Goal: Task Accomplishment & Management: Manage account settings

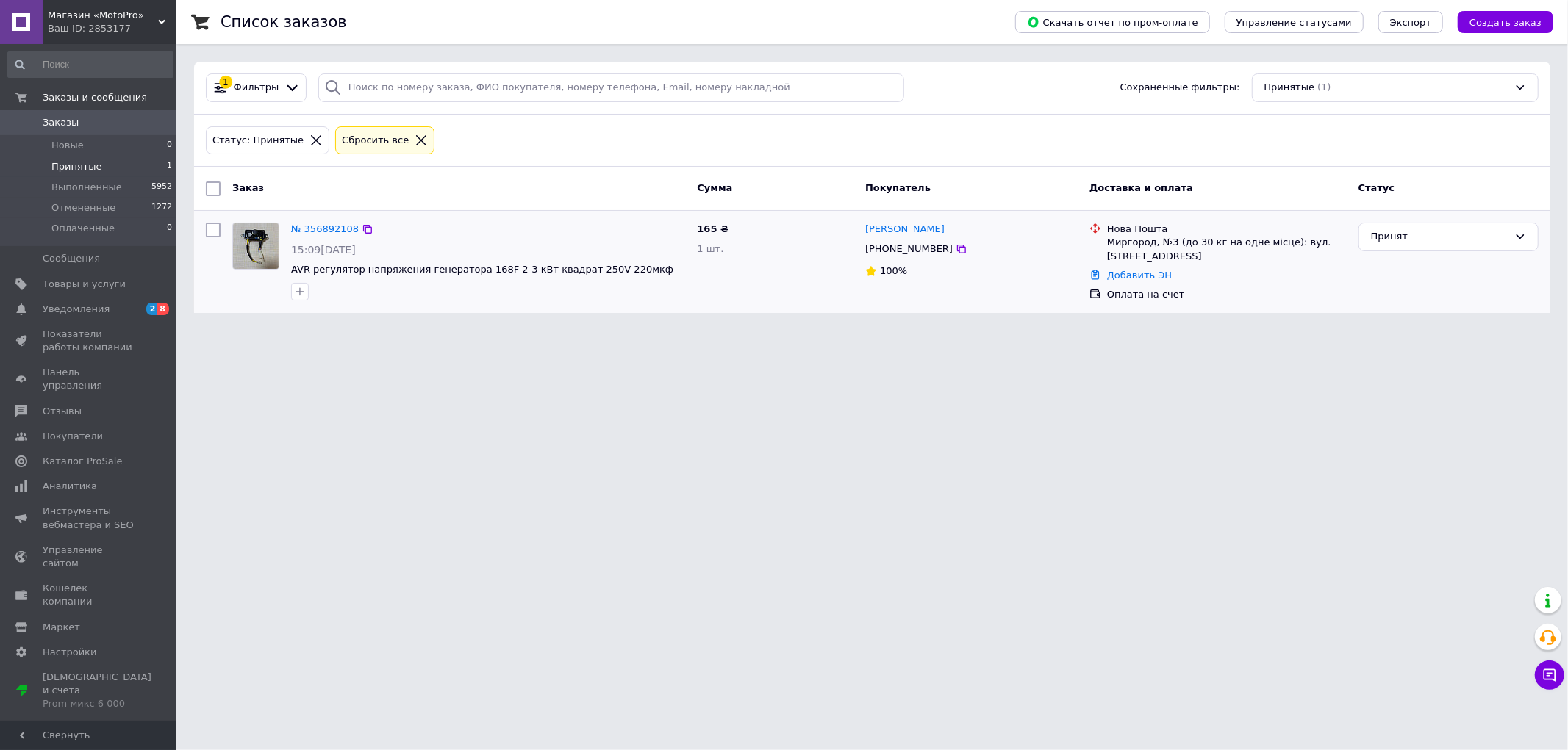
click at [326, 218] on div "№ 356892108 15:09[DATE] AVR регулятор напряжения генератора 168F 2-3 кВт квадра…" at bounding box center [488, 261] width 405 height 89
click at [325, 225] on link "№ 356892108" at bounding box center [325, 229] width 68 height 11
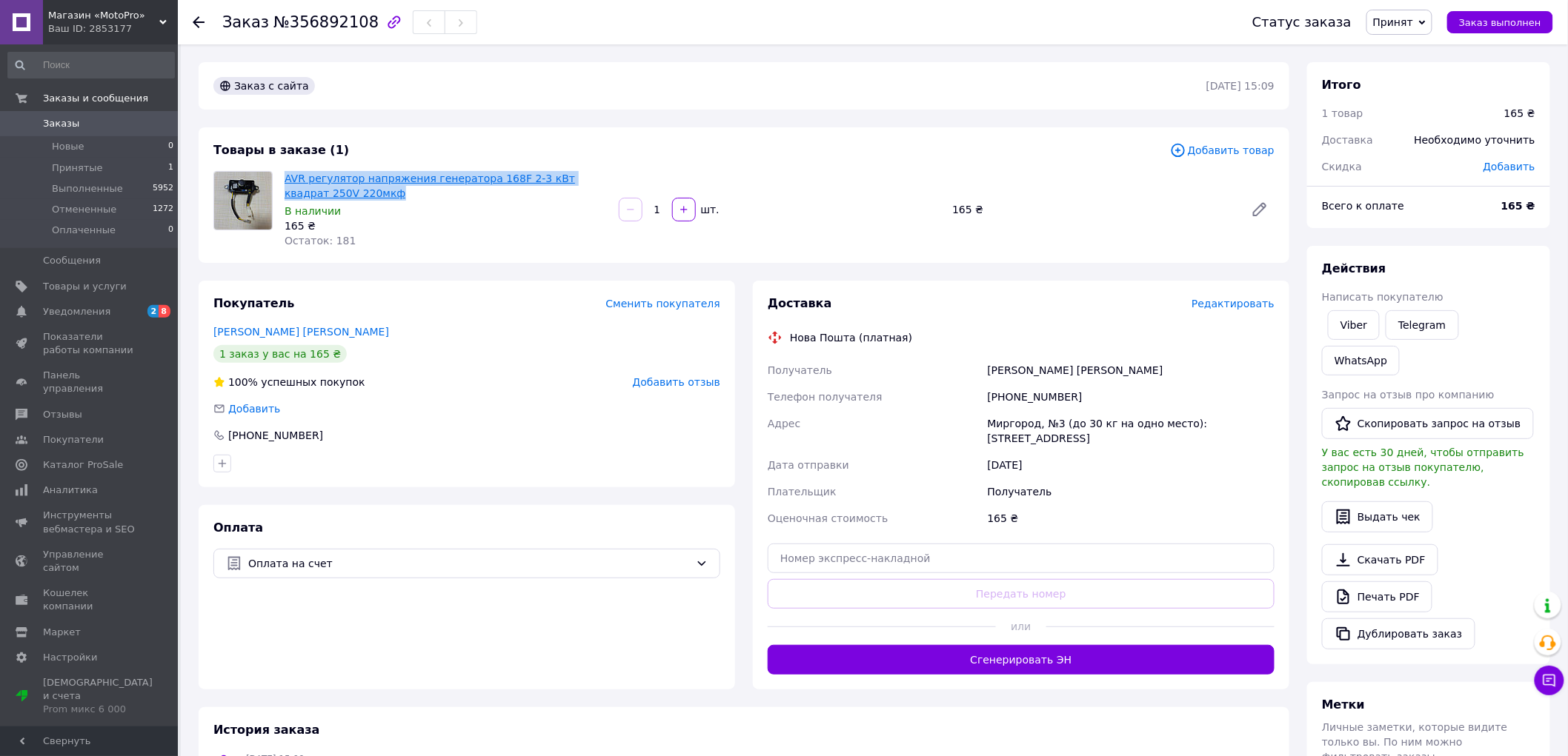
drag, startPoint x: 339, startPoint y: 193, endPoint x: 286, endPoint y: 179, distance: 54.8
click at [286, 179] on span "AVR регулятор напряжения генератора 168F 2-3 кВт квадрат 250V 220мкф" at bounding box center [445, 186] width 322 height 30
copy link "AVR регулятор напряжения генератора 168F 2-3 кВт квадрат 250V 220мкф"
click at [965, 732] on div "История заказа [DATE] 15:09 Статус изменен: Новый [DATE] 15:27, [PERSON_NAME] С…" at bounding box center [743, 769] width 1090 height 124
drag, startPoint x: 1092, startPoint y: 373, endPoint x: 966, endPoint y: 371, distance: 126.0
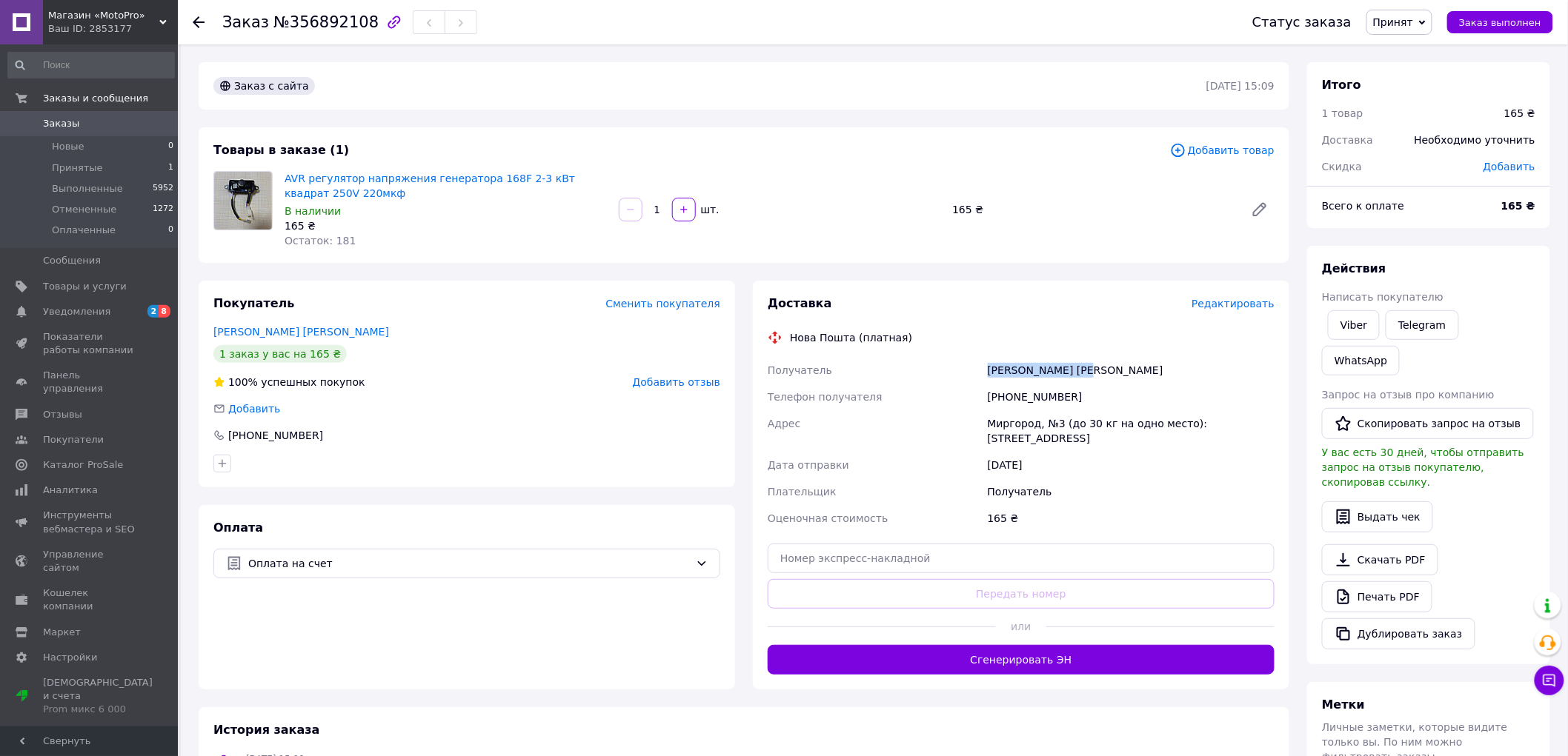
click at [966, 371] on div "Получатель [PERSON_NAME] [PERSON_NAME] Телефон получателя [PHONE_NUMBER] Адрес …" at bounding box center [1021, 444] width 512 height 175
copy div "Получатель [PERSON_NAME] [PERSON_NAME]"
click at [1040, 751] on div "[DATE] 15:09 Статус изменен: Новый" at bounding box center [744, 766] width 1073 height 30
drag, startPoint x: 1068, startPoint y: 399, endPoint x: 1002, endPoint y: 393, distance: 66.3
click at [1002, 393] on div "[PHONE_NUMBER]" at bounding box center [1131, 397] width 292 height 27
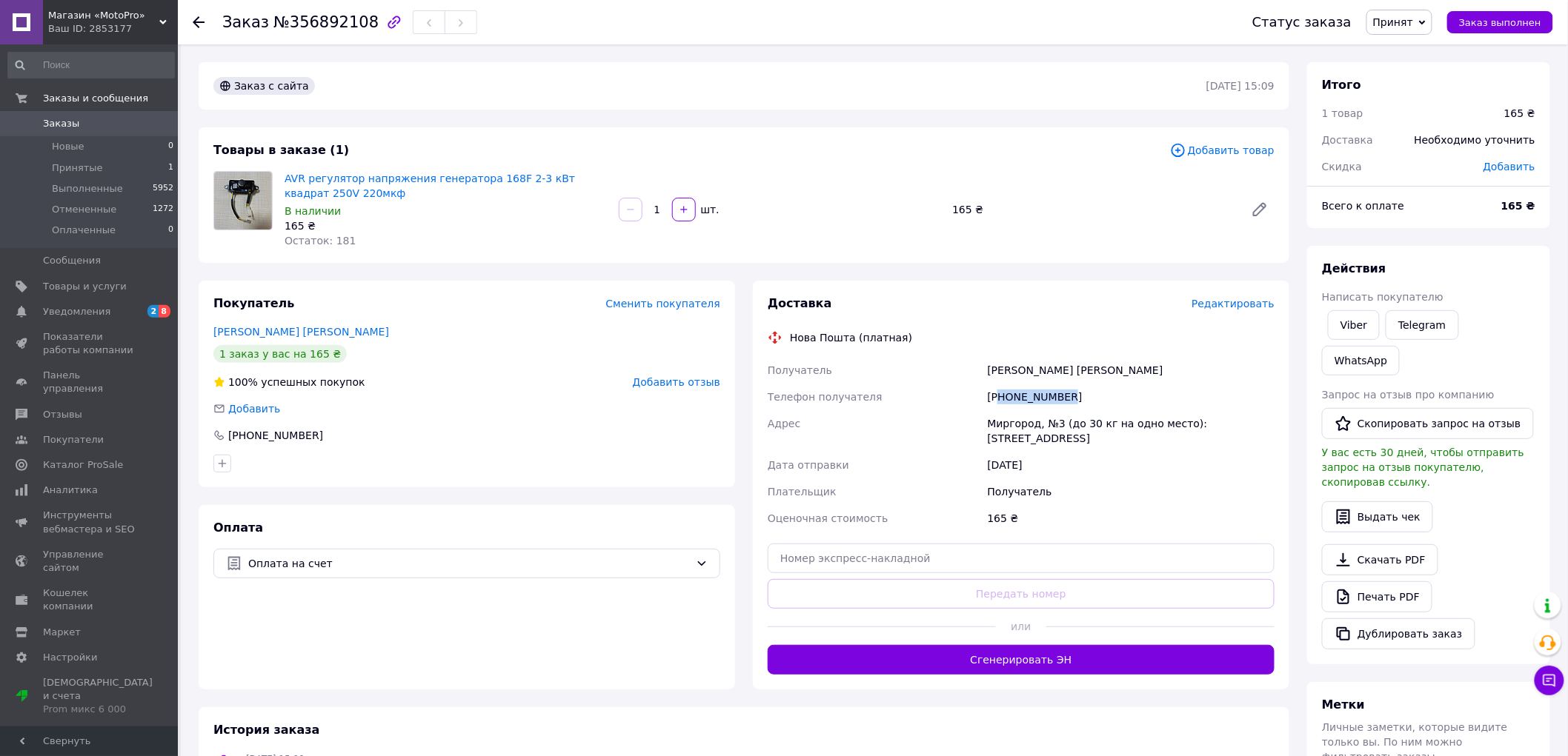
click at [1018, 403] on div "[PHONE_NUMBER]" at bounding box center [1131, 397] width 292 height 27
drag, startPoint x: 1008, startPoint y: 397, endPoint x: 1072, endPoint y: 395, distance: 64.0
click at [1072, 395] on div "[PHONE_NUMBER]" at bounding box center [1131, 397] width 292 height 27
copy div "0634219981"
drag, startPoint x: 1138, startPoint y: 717, endPoint x: 1137, endPoint y: 663, distance: 54.0
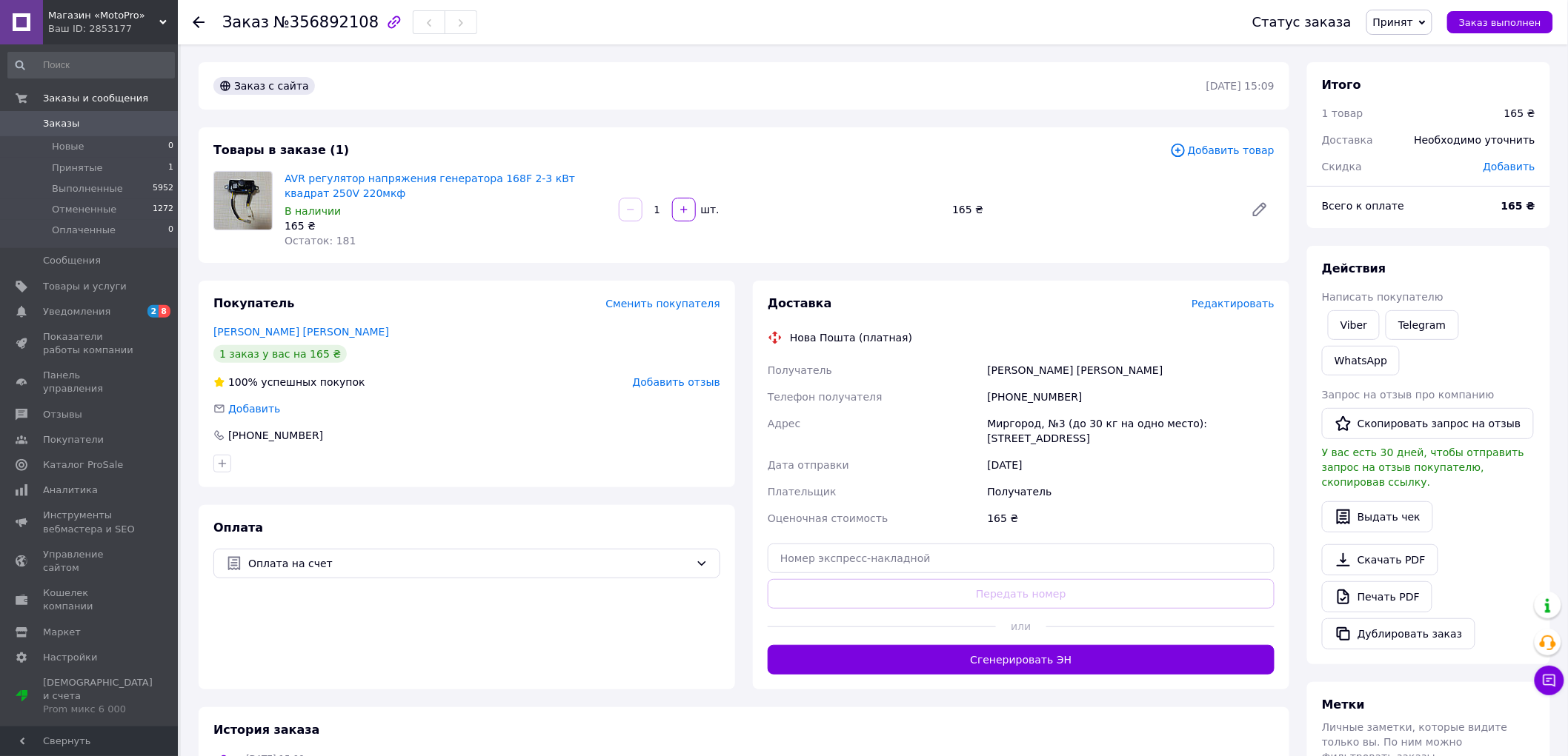
click at [1138, 722] on div "История заказа" at bounding box center [743, 731] width 1061 height 17
click at [991, 430] on div "Миргород, №3 (до 30 кг на одно место): [STREET_ADDRESS]" at bounding box center [1131, 431] width 292 height 42
drag, startPoint x: 989, startPoint y: 421, endPoint x: 1275, endPoint y: 427, distance: 286.1
click at [1275, 427] on div "Миргород, №3 (до 30 кг на одно место): [STREET_ADDRESS]" at bounding box center [1131, 431] width 292 height 42
copy div "Миргород, №3 (до 30 кг на одно место): [STREET_ADDRESS]"
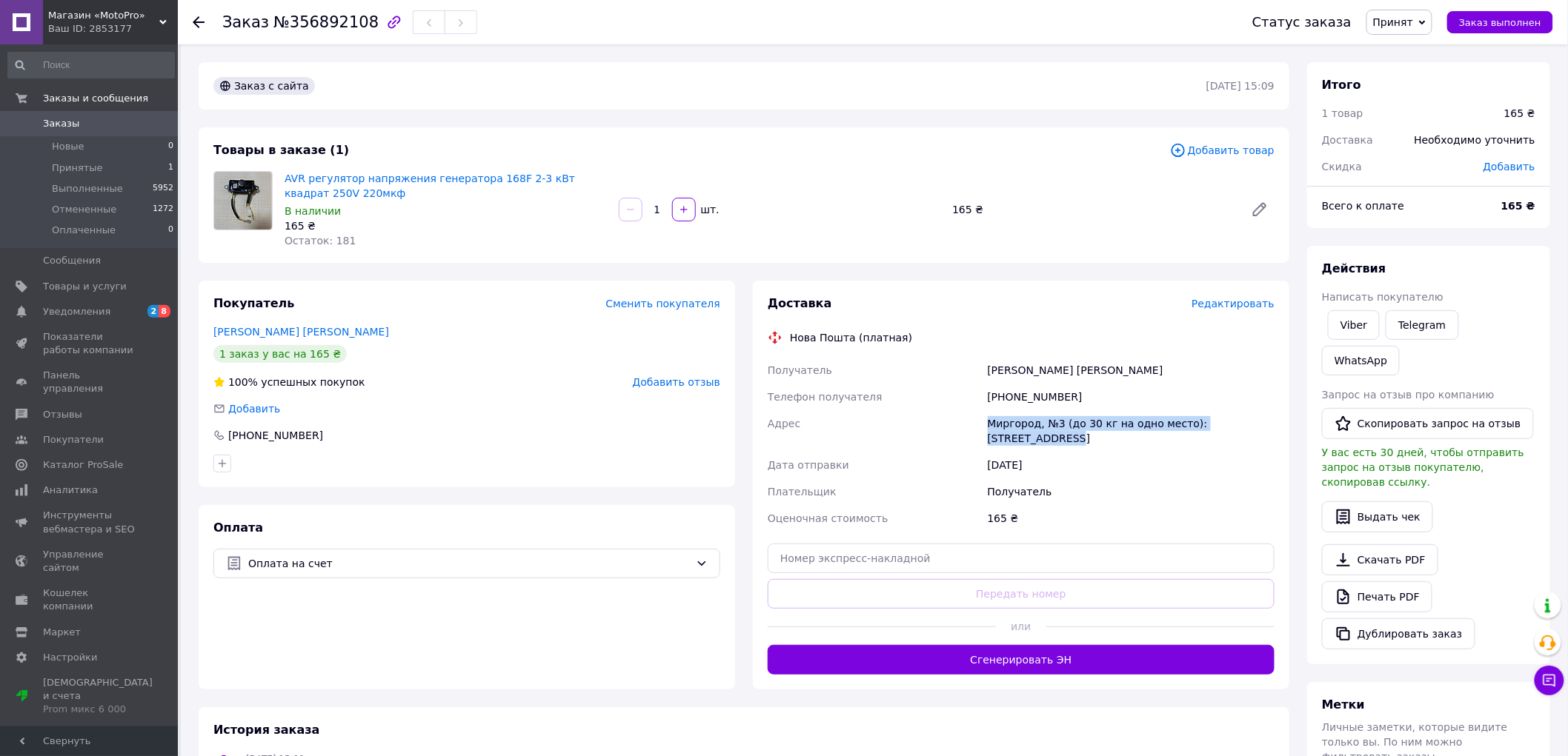
click at [1408, 25] on span "Принят" at bounding box center [1393, 23] width 40 height 12
click at [1417, 59] on li "Выполнен" at bounding box center [1406, 52] width 79 height 22
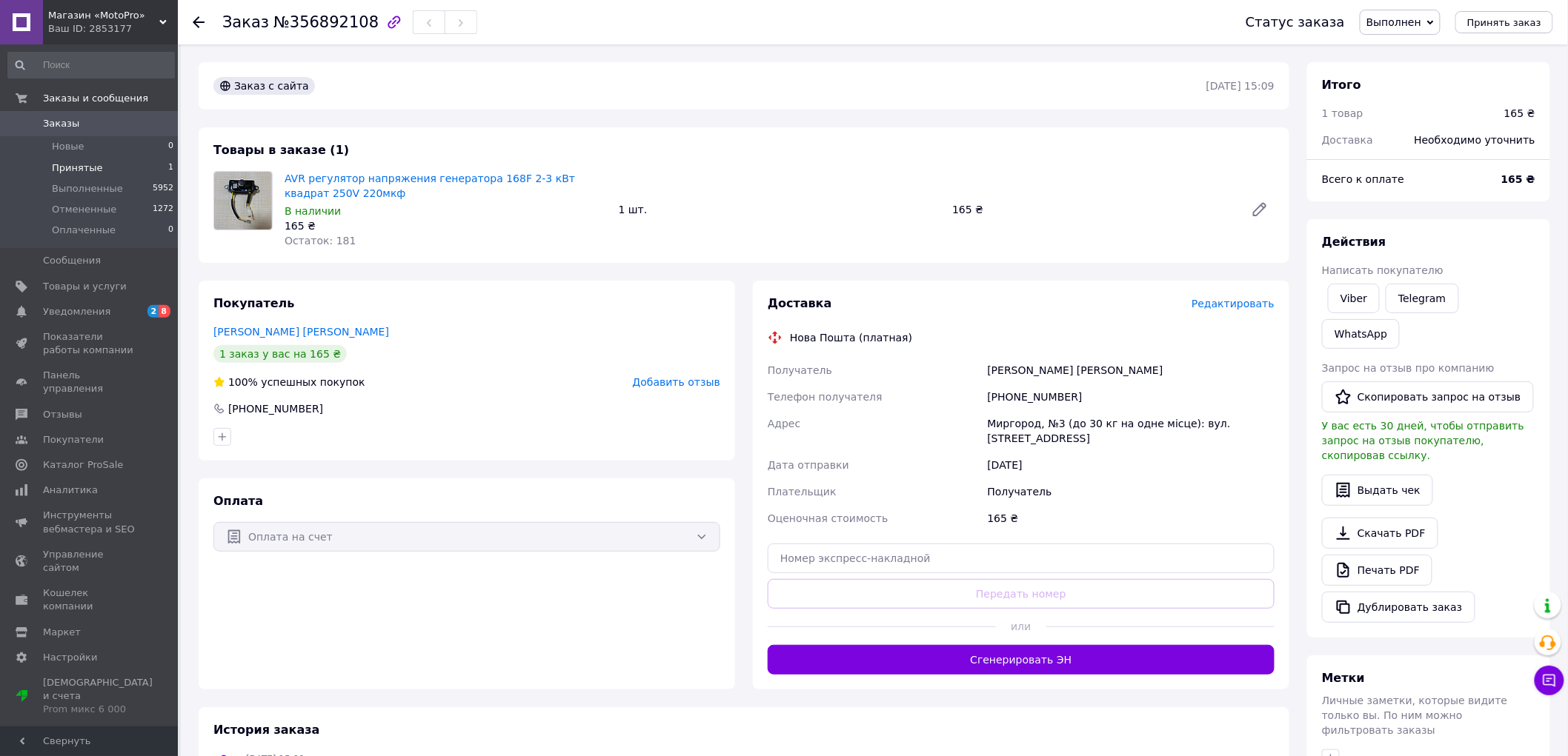
click at [57, 162] on span "Принятые" at bounding box center [77, 168] width 52 height 13
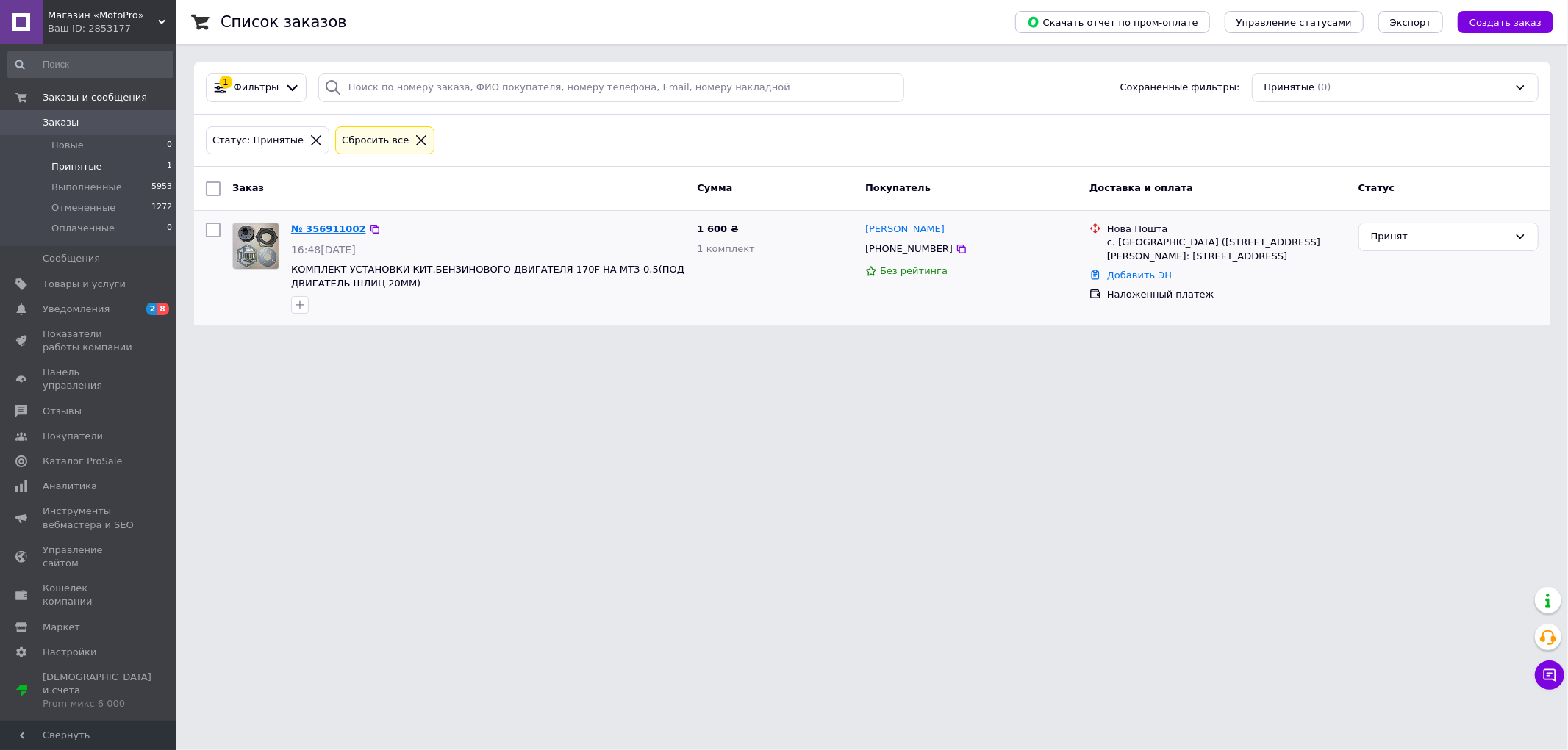
click at [314, 226] on link "№ 356911002" at bounding box center [328, 229] width 75 height 11
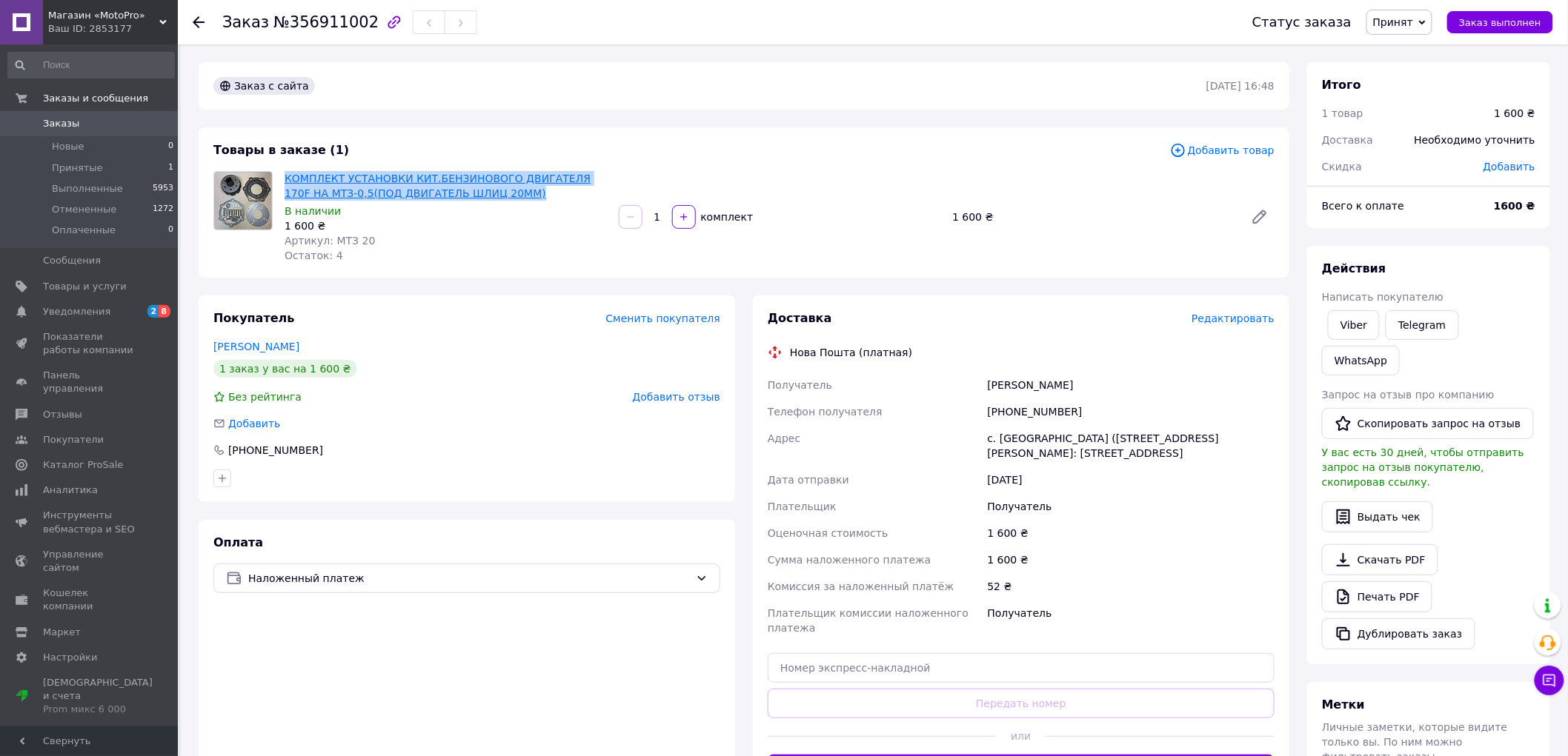
drag, startPoint x: 492, startPoint y: 194, endPoint x: 286, endPoint y: 180, distance: 206.5
click at [286, 180] on span "КОМПЛЕКТ УСТАНОВКИ КИТ.БЕНЗИНОВОГО ДВИГАТЕЛЯ 170F НА МТЗ-0,5(ПОД ДВИГАТЕЛЬ ШЛИЦ…" at bounding box center [445, 186] width 322 height 30
copy link "КОМПЛЕКТ УСТАНОВКИ КИТ.БЕНЗИНОВОГО ДВИГАТЕЛЯ 170F НА МТЗ-0,5(ПОД ДВИГАТЕЛЬ ШЛИЦ…"
drag, startPoint x: 1055, startPoint y: 385, endPoint x: 975, endPoint y: 385, distance: 80.0
click at [975, 385] on div "Получатель [PERSON_NAME] Телефон получателя [PHONE_NUMBER] Адрес с. Подгайцы ([…" at bounding box center [1021, 506] width 512 height 270
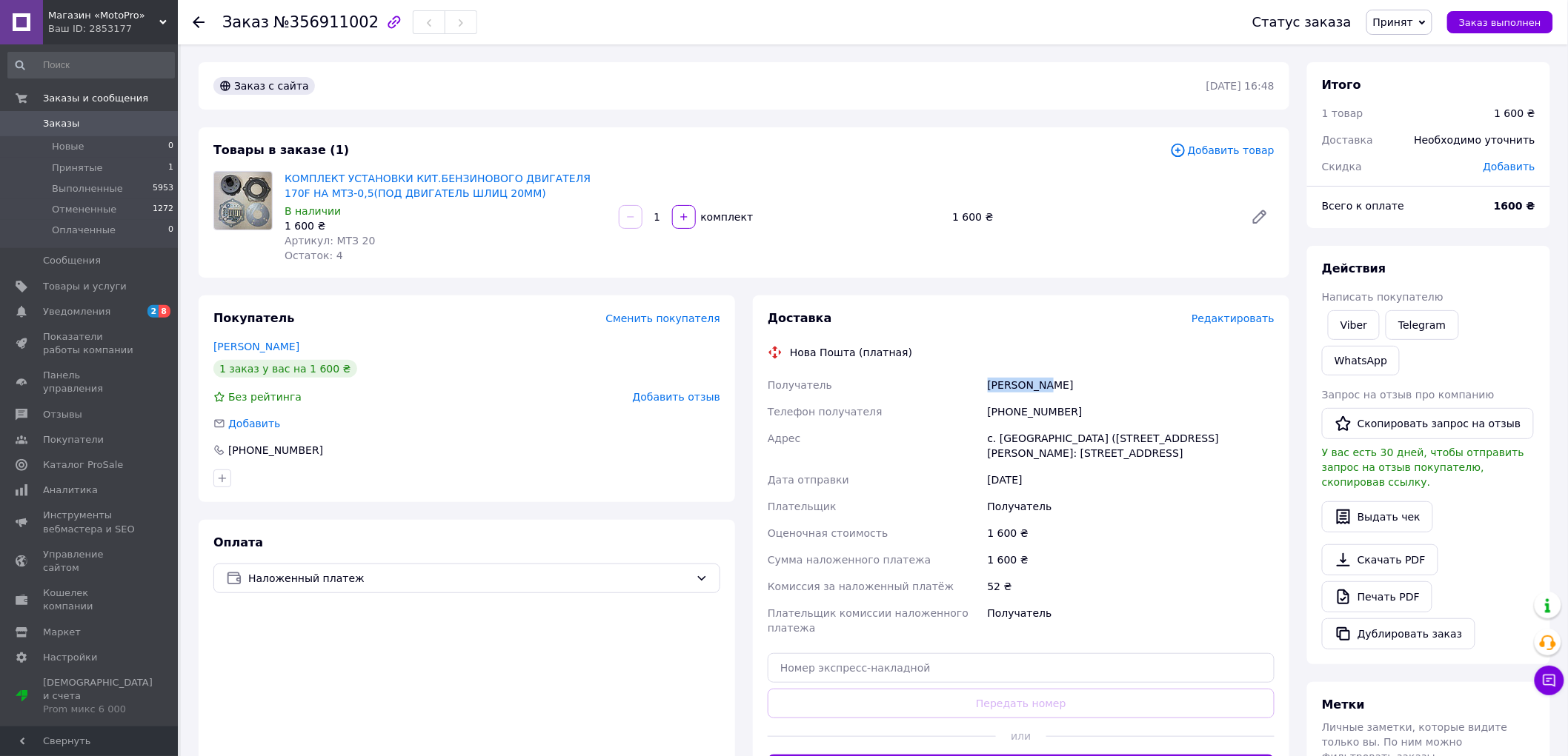
copy div "Получатель [PERSON_NAME]"
drag, startPoint x: 1008, startPoint y: 409, endPoint x: 1114, endPoint y: 413, distance: 106.1
click at [1114, 413] on div "[PHONE_NUMBER]" at bounding box center [1131, 412] width 292 height 27
copy div "0957659445"
drag, startPoint x: 966, startPoint y: 444, endPoint x: 1076, endPoint y: 450, distance: 110.2
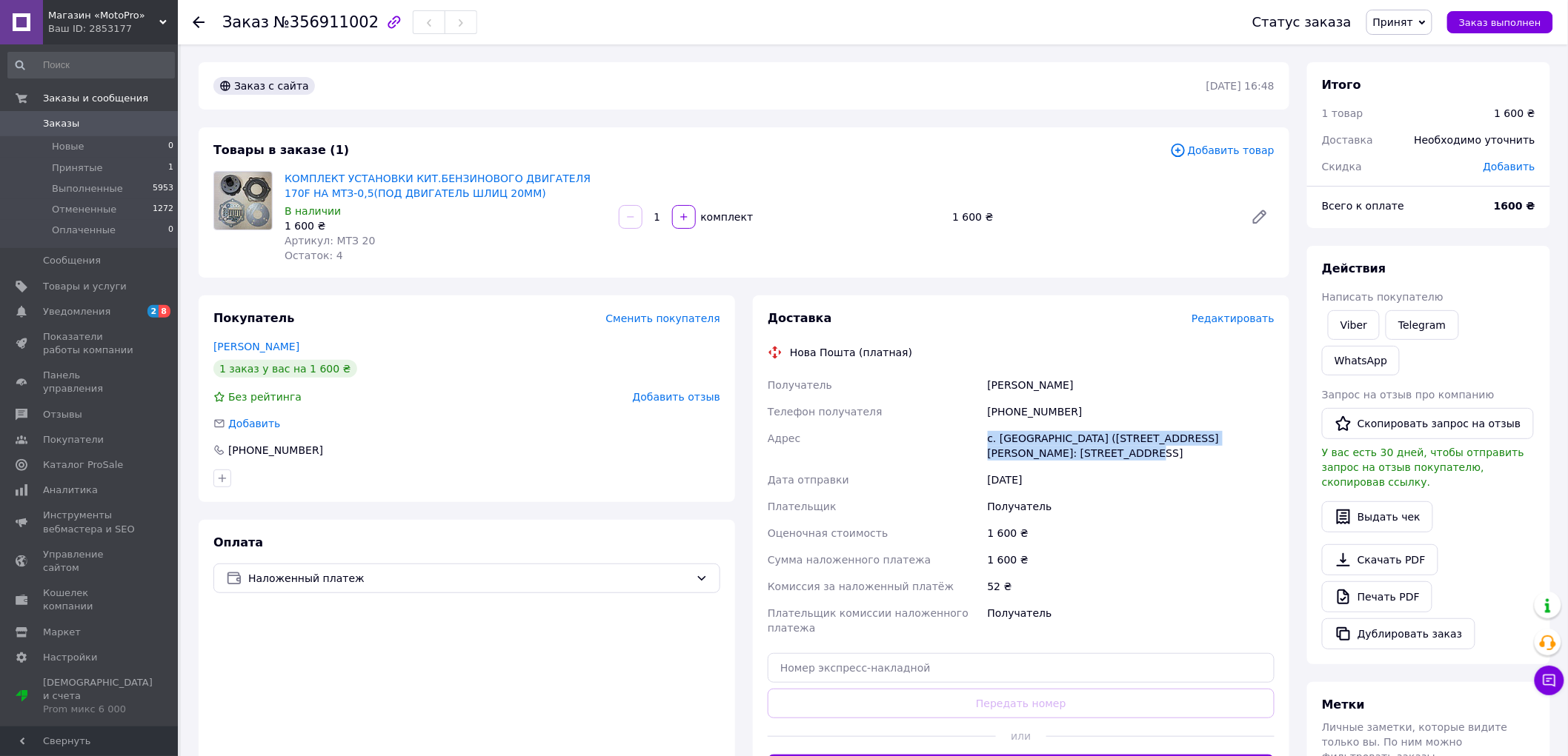
click at [1076, 450] on div "Получатель [PERSON_NAME] Телефон получателя [PHONE_NUMBER] Адрес с. Подгайцы ([…" at bounding box center [1021, 506] width 512 height 270
copy div "Адрес с. [GEOGRAPHIC_DATA] ([STREET_ADDRESS][PERSON_NAME]: [STREET_ADDRESS]"
click at [1395, 30] on span "Принят" at bounding box center [1400, 22] width 66 height 25
click at [1412, 48] on li "Выполнен" at bounding box center [1406, 52] width 79 height 22
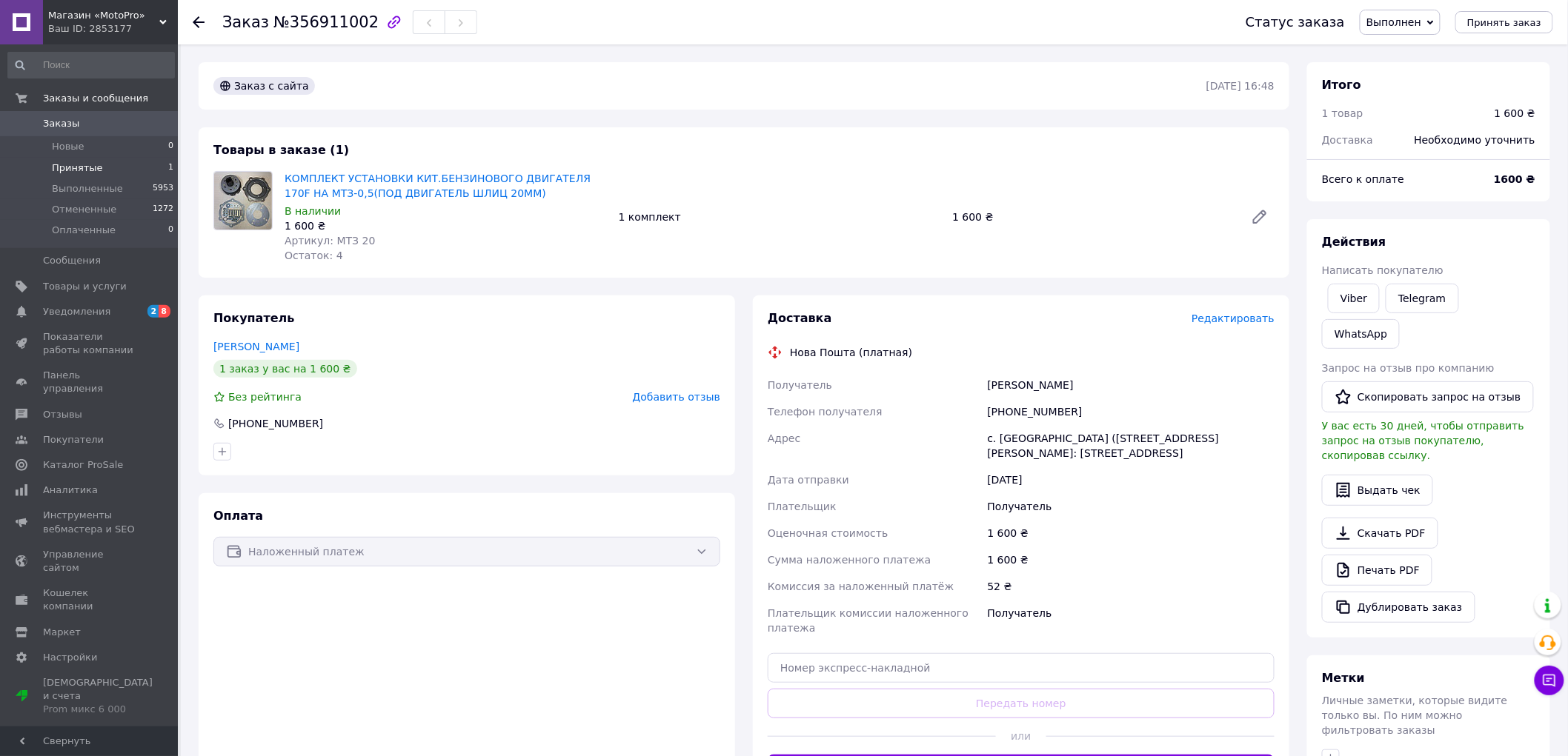
click at [93, 173] on span "Принятые" at bounding box center [77, 168] width 52 height 13
